Goal: Information Seeking & Learning: Learn about a topic

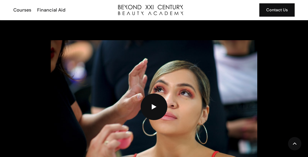
scroll to position [686, 0]
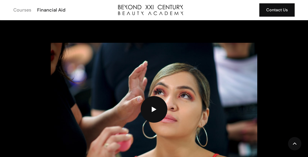
click at [24, 12] on div "Courses" at bounding box center [22, 10] width 18 height 7
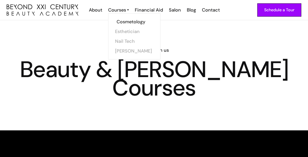
click at [127, 20] on link "Cosmetology" at bounding box center [135, 22] width 38 height 10
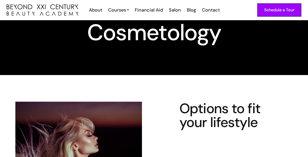
scroll to position [36, 0]
